Goal: Check status: Check status

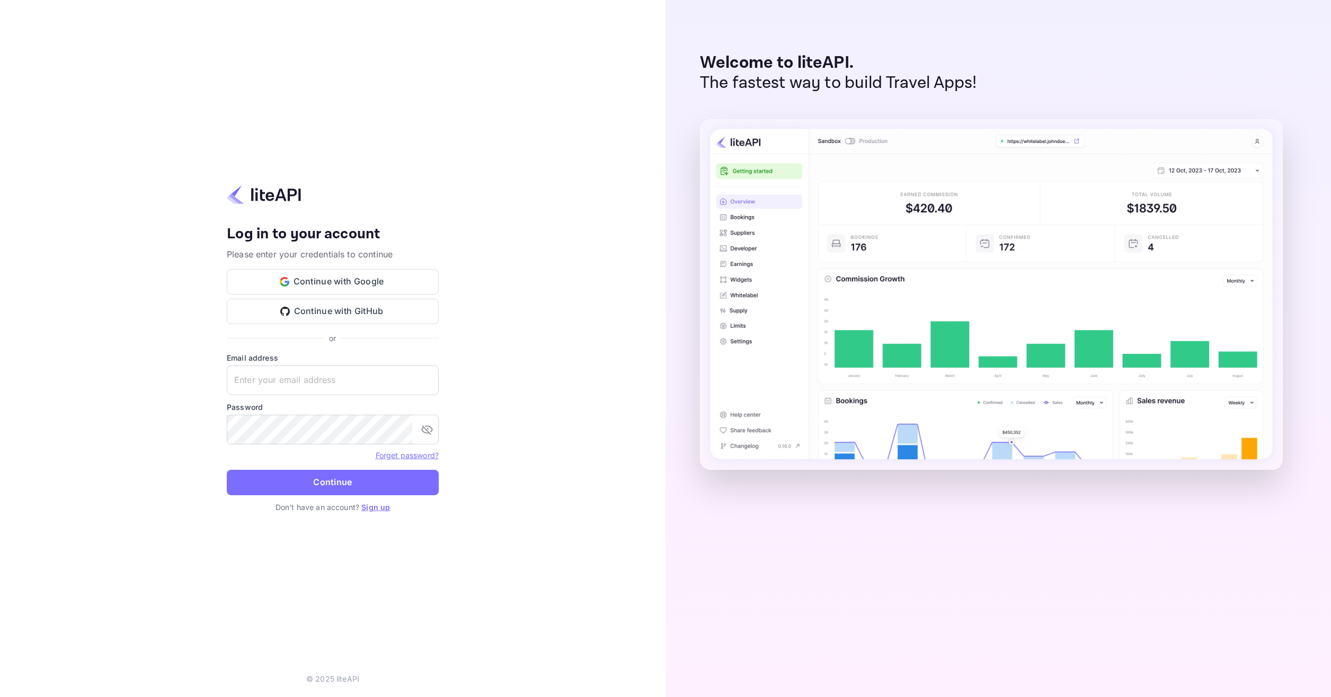
type input "[EMAIL_ADDRESS][DOMAIN_NAME]"
click at [347, 468] on form "Email address [EMAIL_ADDRESS][DOMAIN_NAME] ​ Password ​ Forget password? Contin…" at bounding box center [333, 426] width 212 height 149
click at [346, 475] on button "Continue" at bounding box center [333, 482] width 212 height 25
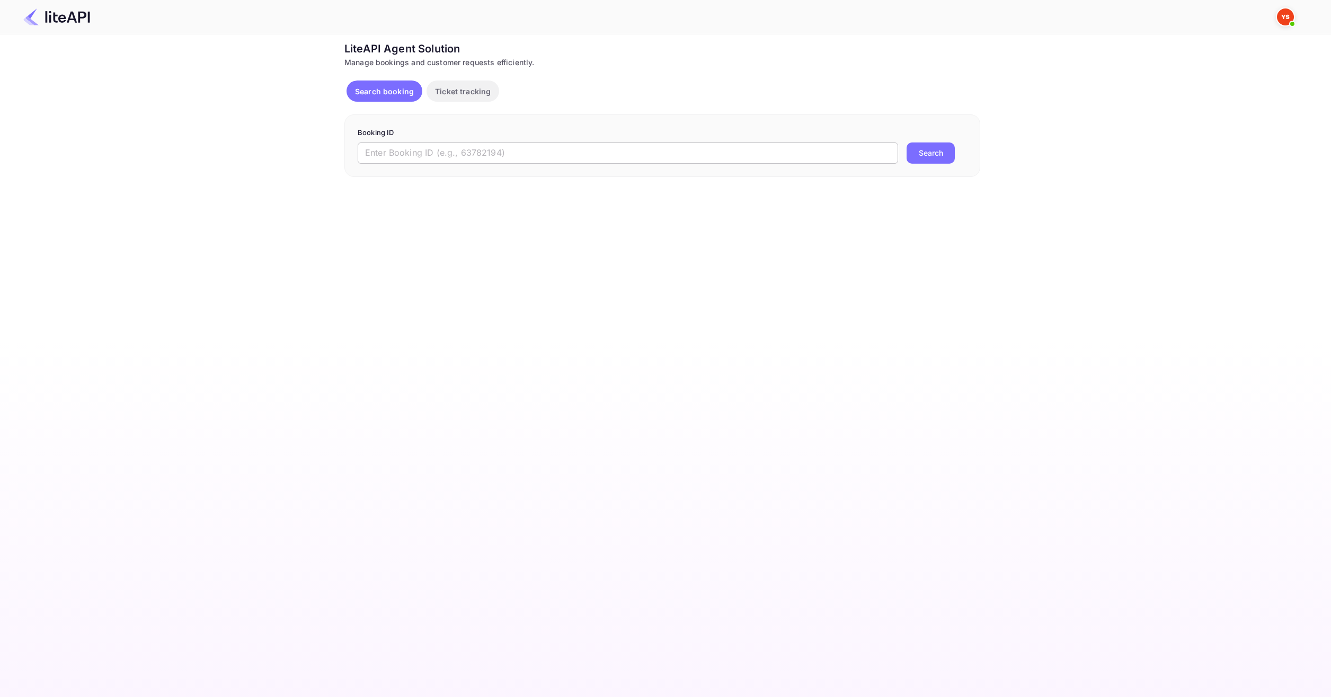
click at [530, 149] on input "text" at bounding box center [628, 153] width 540 height 21
paste input "8951875"
type input "8951875"
click at [929, 150] on button "Search" at bounding box center [930, 153] width 48 height 21
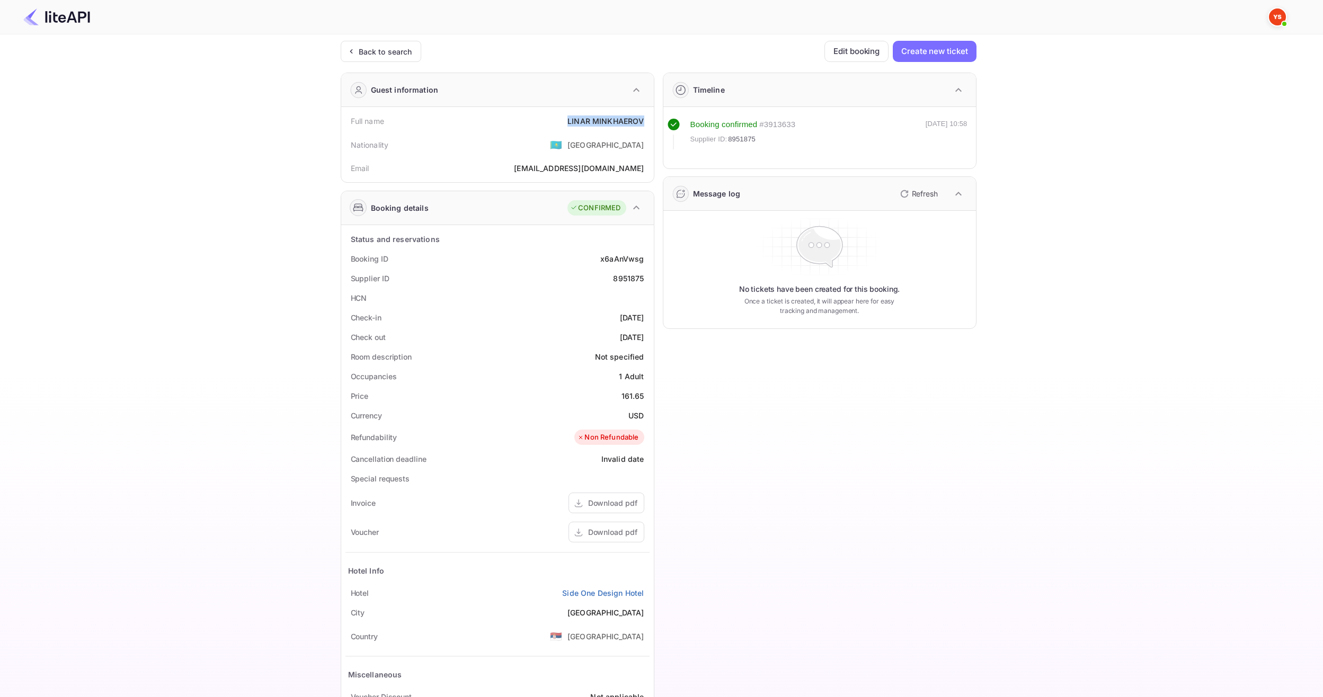
drag, startPoint x: 569, startPoint y: 121, endPoint x: 651, endPoint y: 122, distance: 81.1
click at [651, 122] on div "Full name [PERSON_NAME] Nationality 🇰🇿 [DEMOGRAPHIC_DATA] Email [EMAIL_ADDRESS]…" at bounding box center [497, 144] width 313 height 75
copy div "[PERSON_NAME]"
drag, startPoint x: 617, startPoint y: 395, endPoint x: 643, endPoint y: 390, distance: 26.0
click at [643, 390] on div "Price 161.65" at bounding box center [497, 396] width 304 height 20
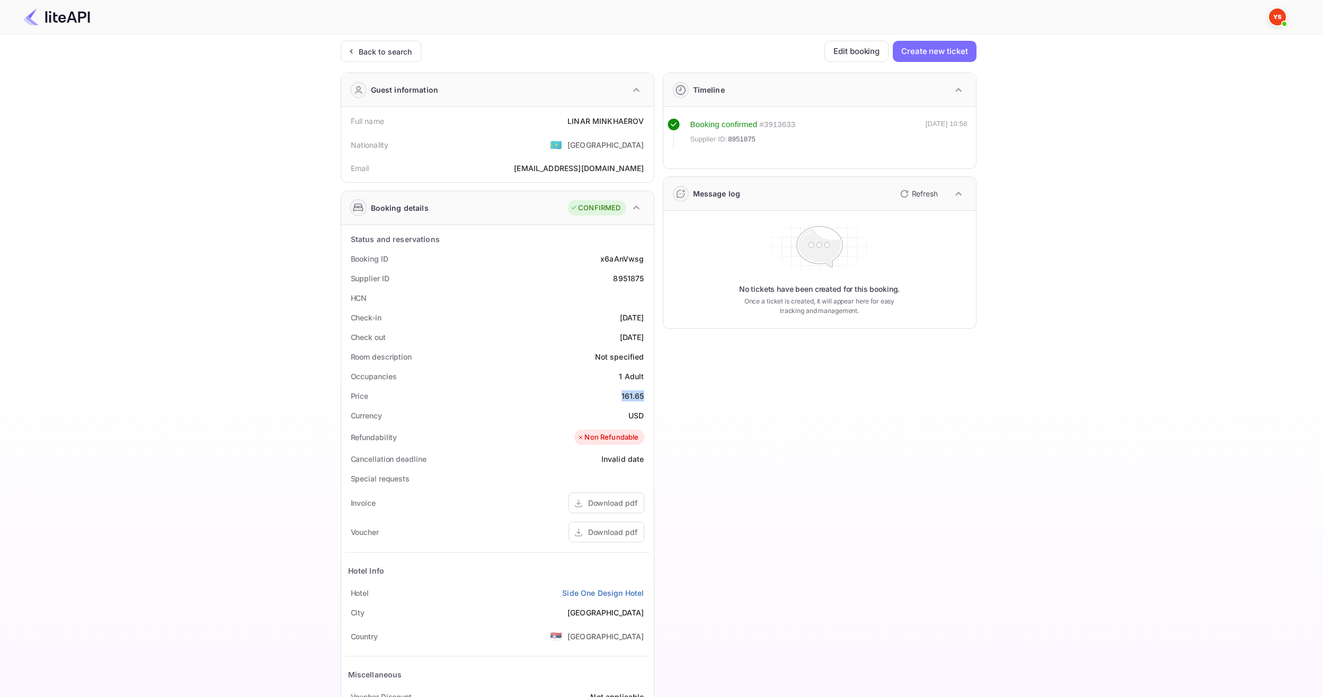
copy div "161.65"
